Goal: Task Accomplishment & Management: Manage account settings

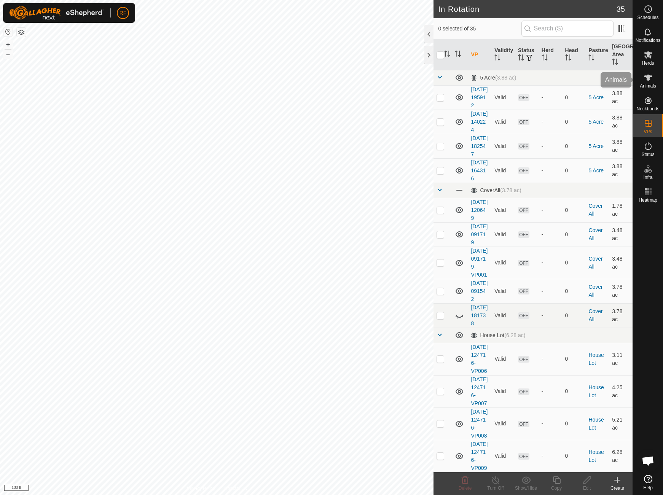
click at [650, 77] on icon at bounding box center [648, 78] width 8 height 6
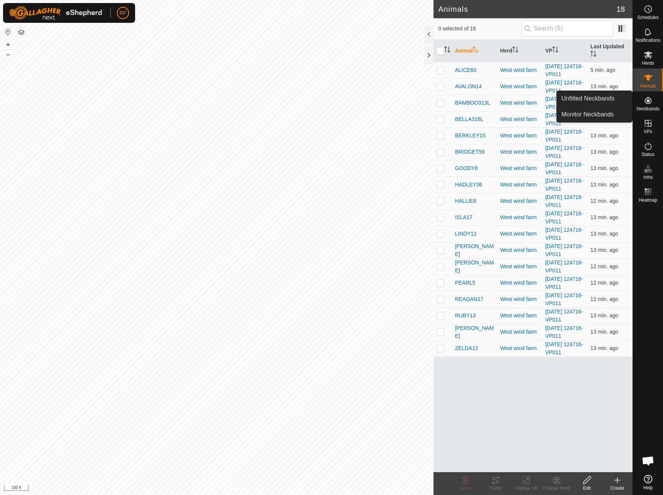
click at [645, 103] on icon at bounding box center [648, 100] width 9 height 9
click at [596, 100] on link "Unfitted Neckbands" at bounding box center [594, 98] width 75 height 15
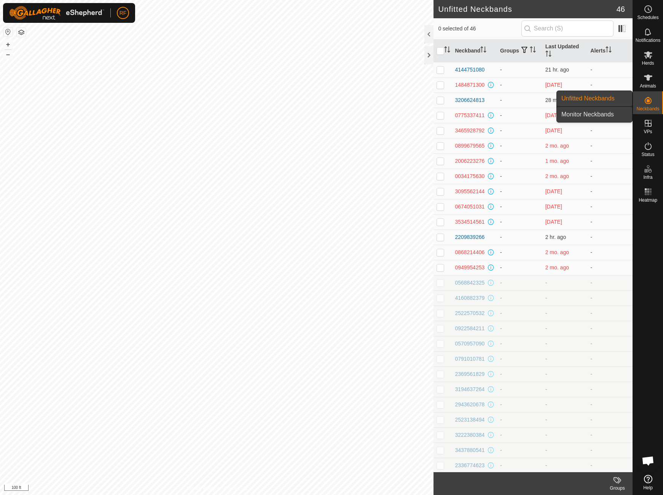
click at [600, 114] on link "Monitor Neckbands" at bounding box center [594, 114] width 75 height 15
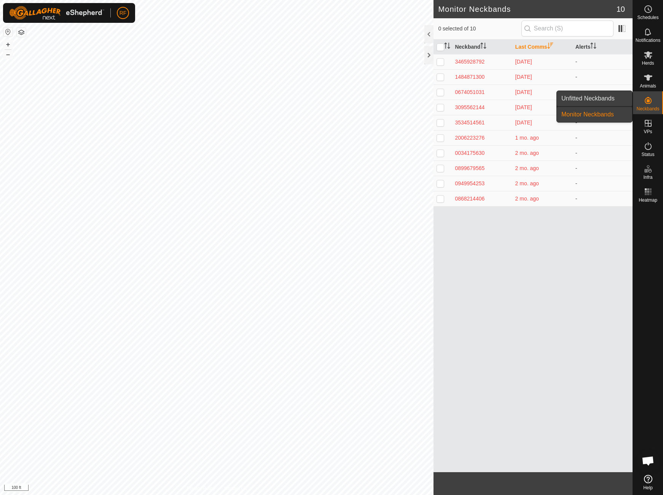
click at [622, 97] on link "Unfitted Neckbands" at bounding box center [594, 98] width 75 height 15
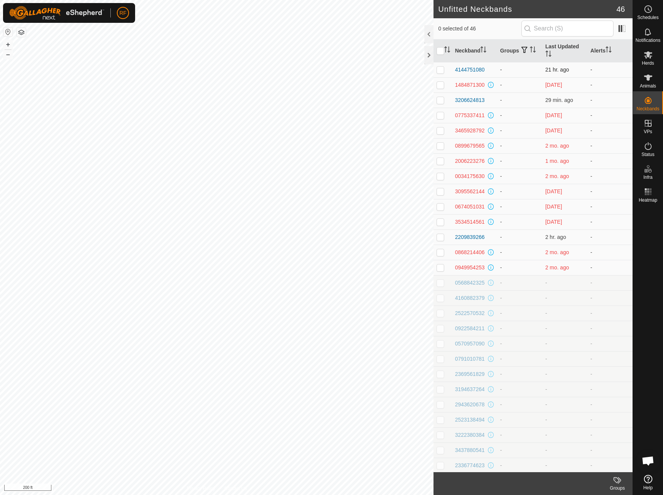
scroll to position [0, 0]
click at [444, 70] on p-checkbox at bounding box center [441, 69] width 8 height 6
click at [441, 70] on p-checkbox at bounding box center [441, 69] width 8 height 6
click at [615, 99] on link "Unfitted Neckbands" at bounding box center [594, 98] width 75 height 15
click at [439, 70] on p-checkbox at bounding box center [441, 69] width 8 height 6
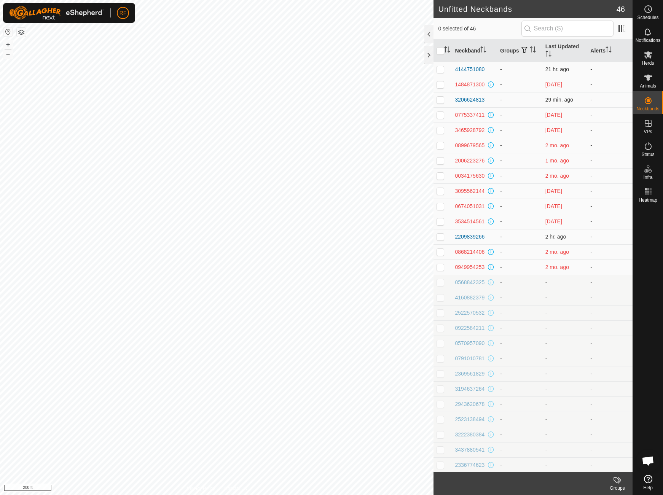
checkbox input "true"
click at [645, 77] on icon at bounding box center [648, 77] width 9 height 9
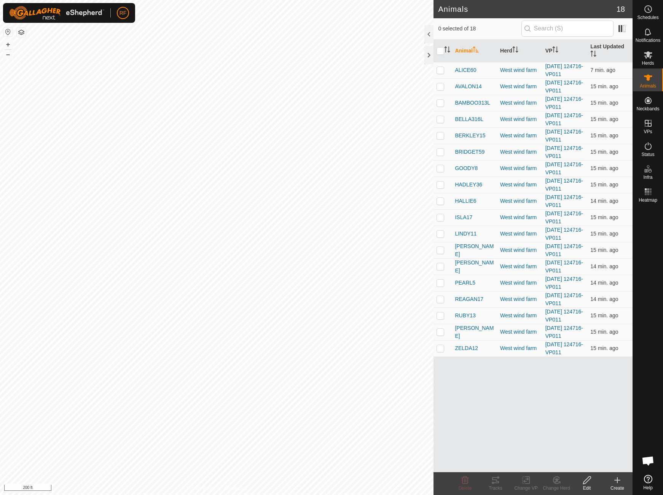
click at [619, 483] on icon at bounding box center [617, 480] width 9 height 9
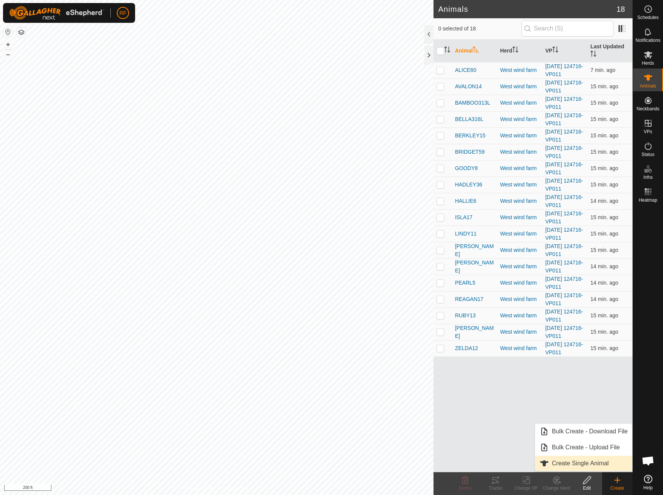
click at [578, 465] on link "Create Single Animal" at bounding box center [583, 463] width 97 height 15
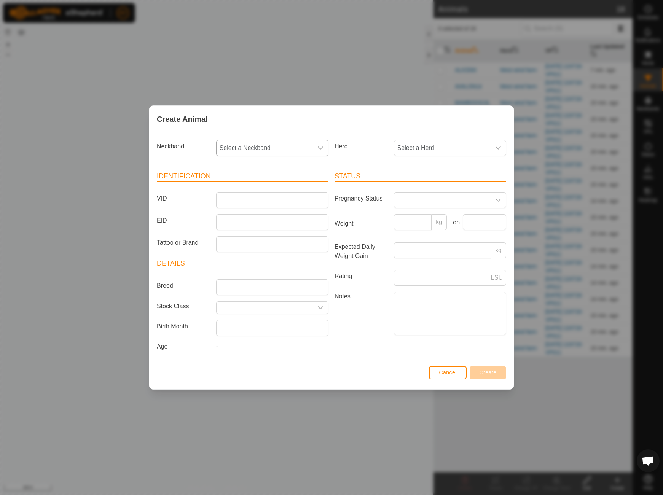
click at [321, 146] on icon "dropdown trigger" at bounding box center [321, 148] width 6 height 6
click at [452, 373] on span "Cancel" at bounding box center [448, 373] width 18 height 6
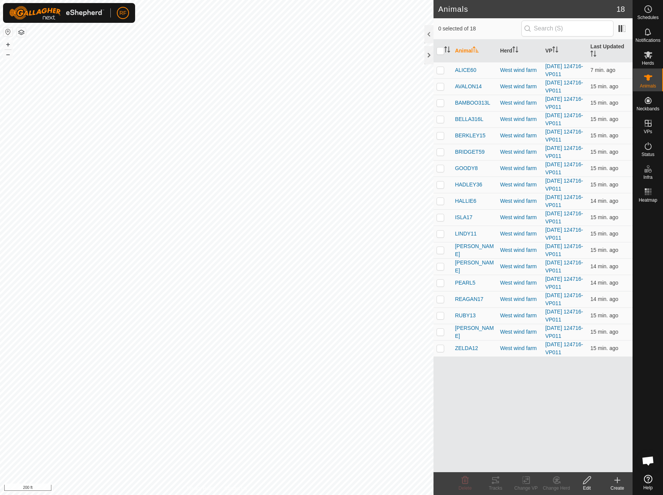
click at [619, 482] on icon at bounding box center [617, 480] width 9 height 9
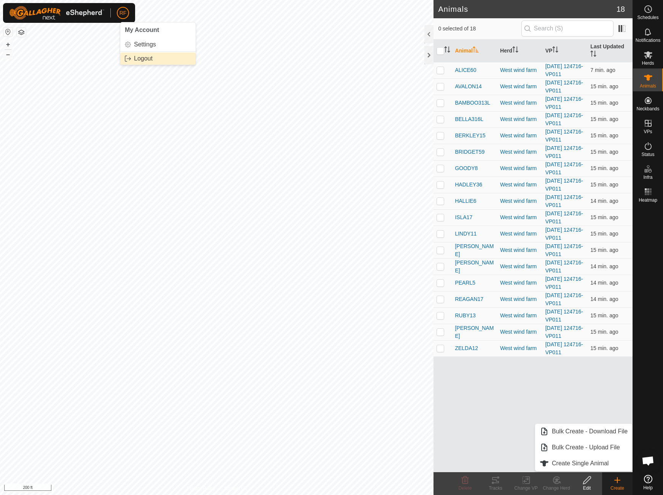
click at [143, 59] on link "Logout" at bounding box center [157, 59] width 75 height 12
